Goal: Task Accomplishment & Management: Manage account settings

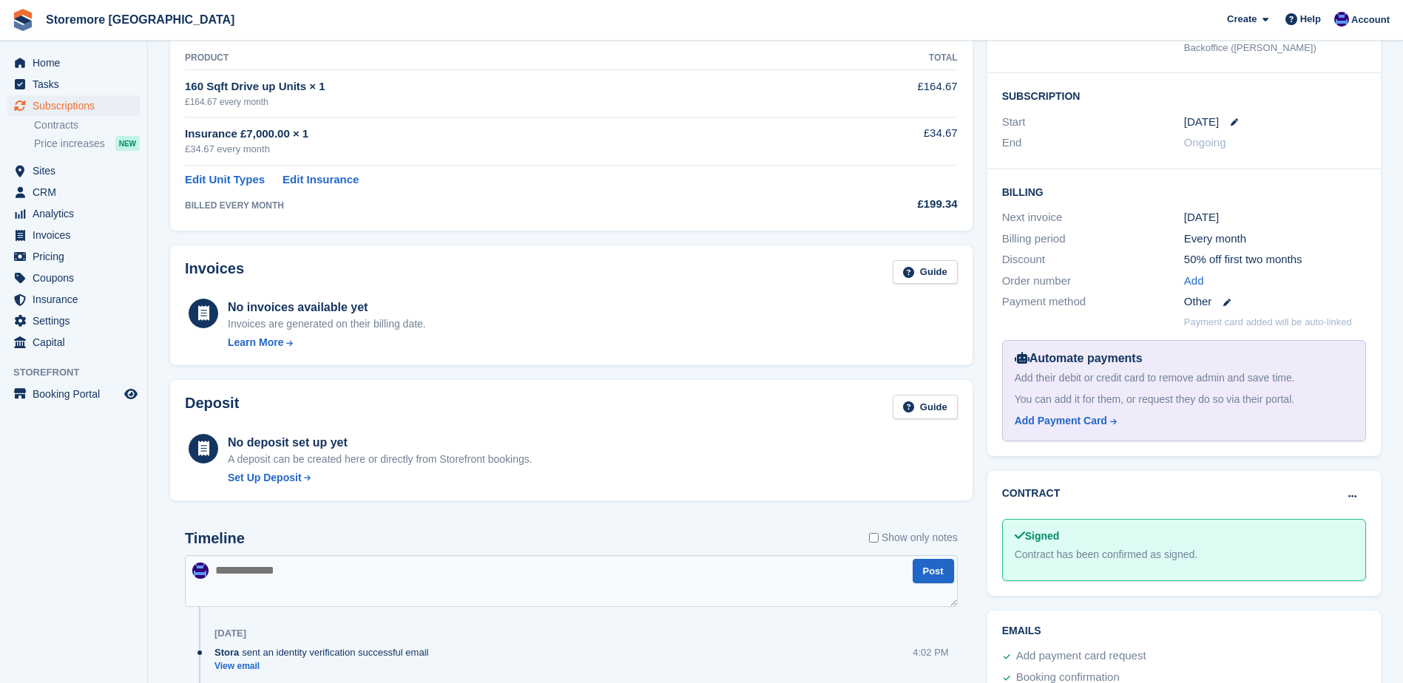
scroll to position [222, 0]
click at [113, 64] on span "Home" at bounding box center [77, 63] width 89 height 21
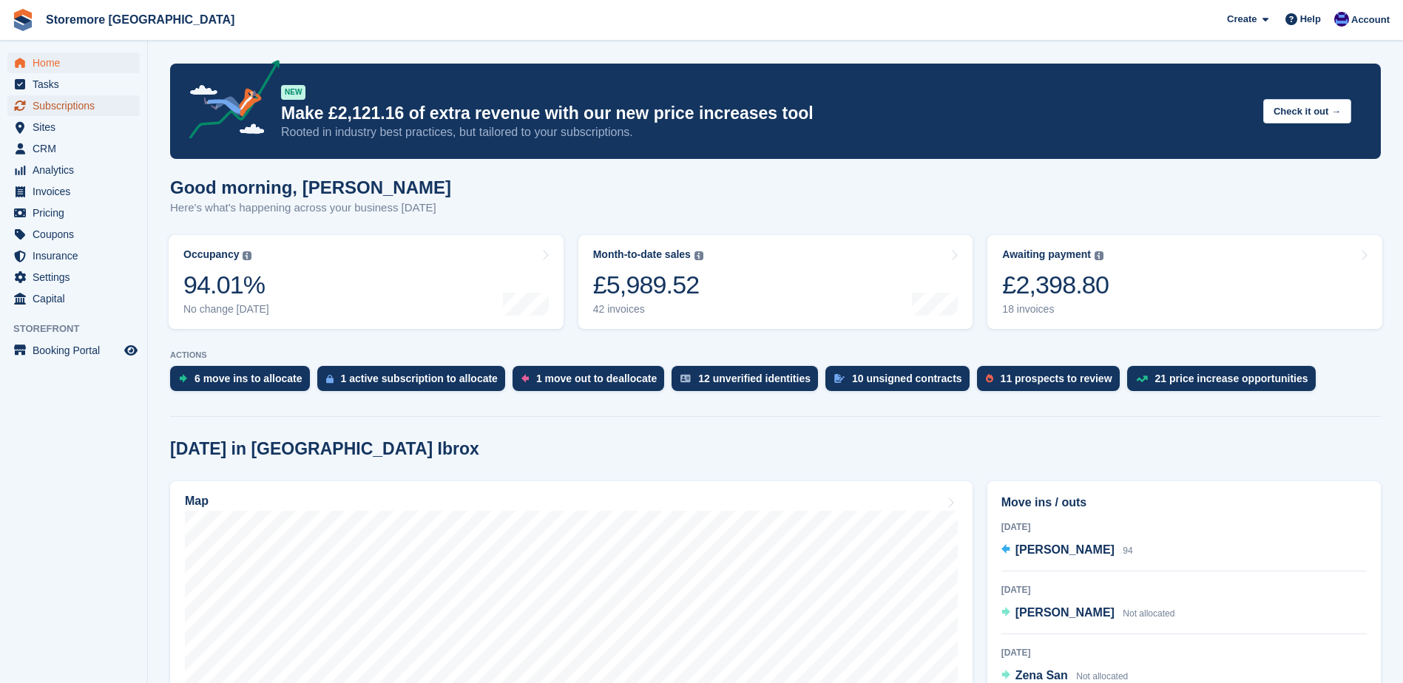
click at [98, 110] on span "Subscriptions" at bounding box center [77, 105] width 89 height 21
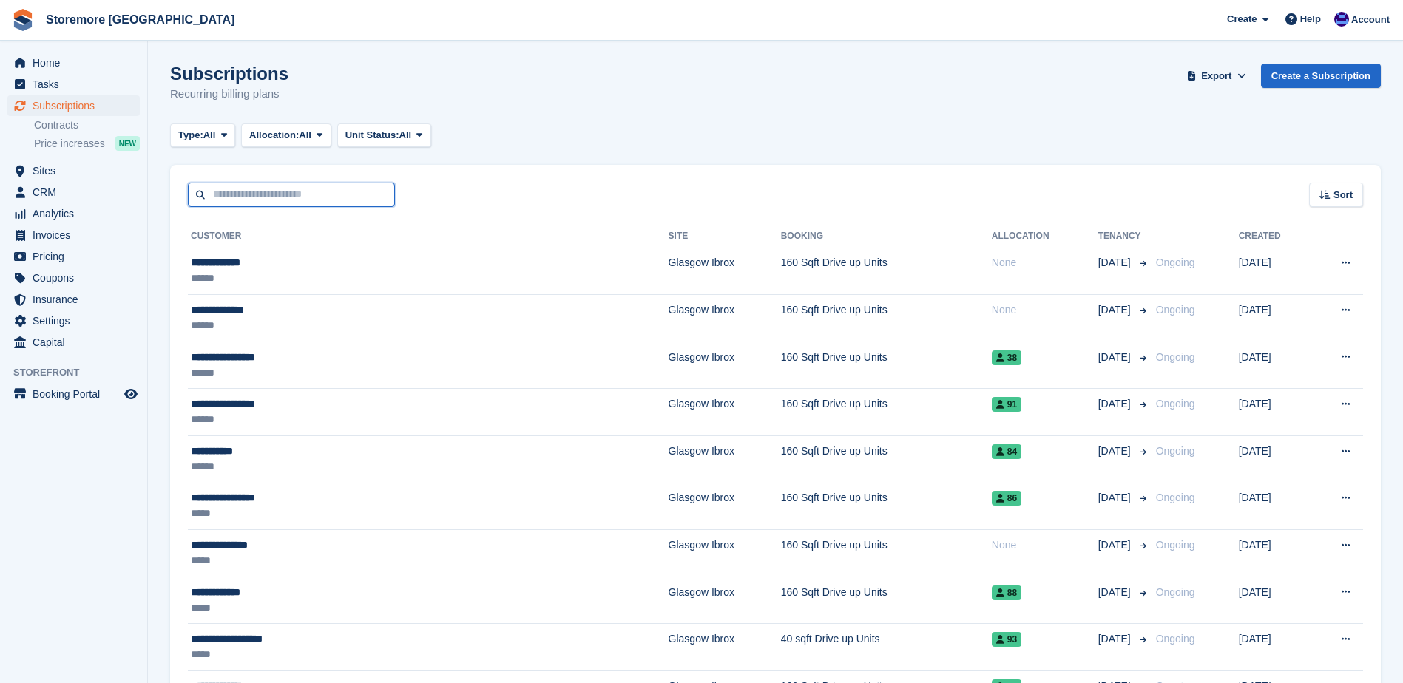
click at [293, 198] on input "text" at bounding box center [291, 195] width 207 height 24
type input "***"
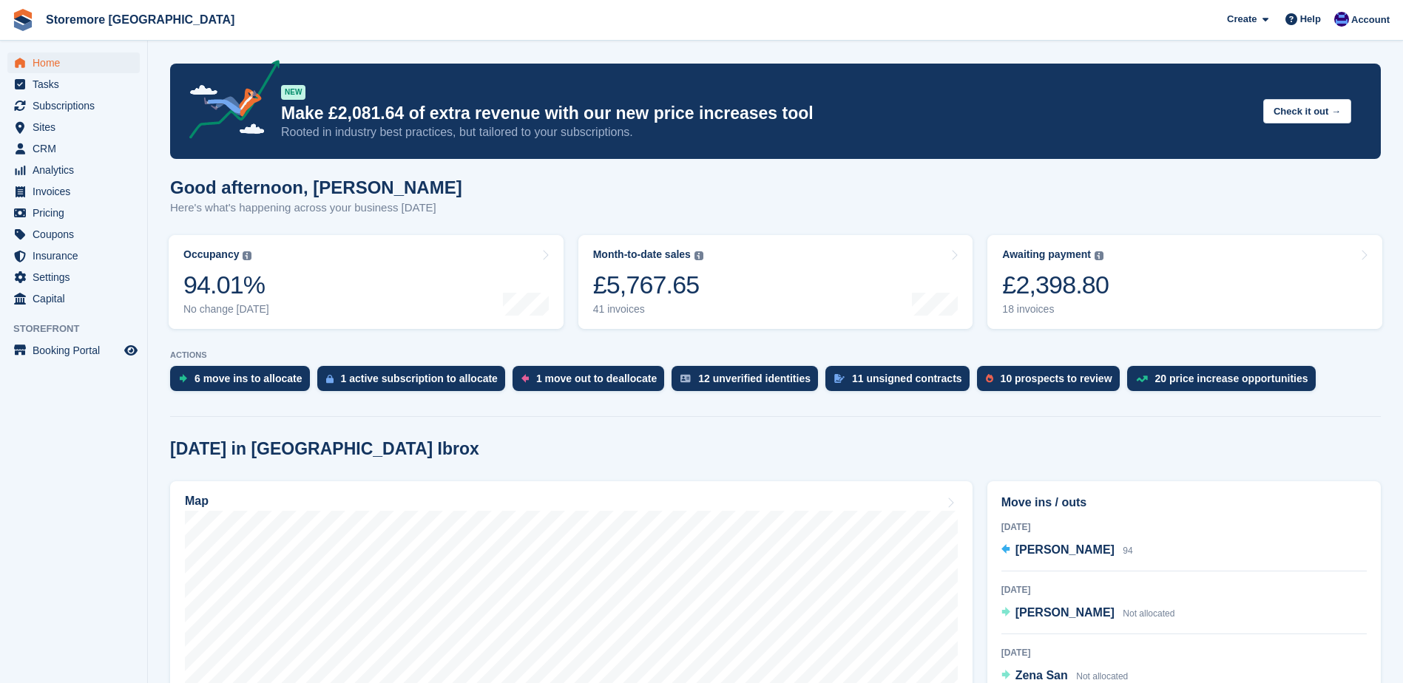
scroll to position [148, 0]
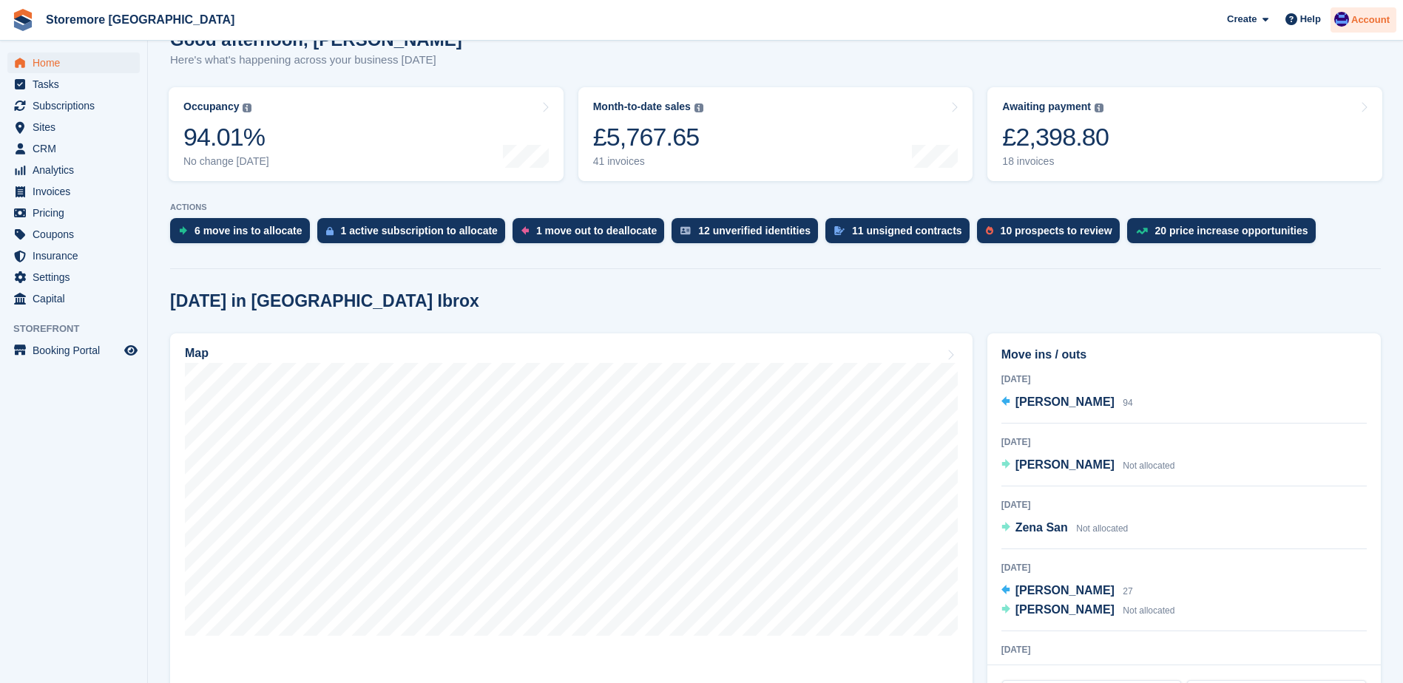
click at [1376, 27] on span "Account" at bounding box center [1370, 20] width 38 height 15
click at [1292, 149] on div "Logout" at bounding box center [1309, 150] width 146 height 16
